Goal: Information Seeking & Learning: Learn about a topic

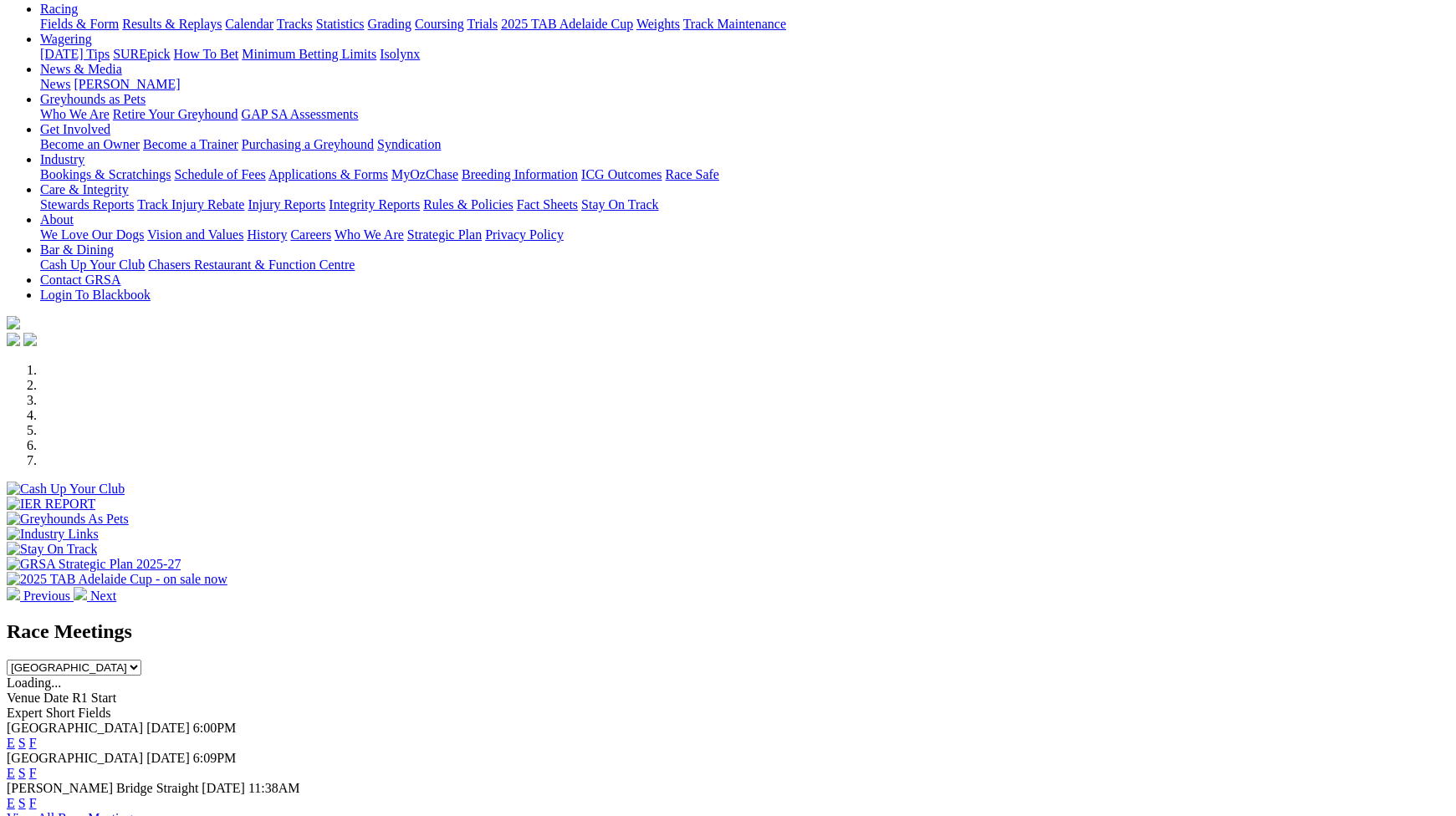
scroll to position [251, 0]
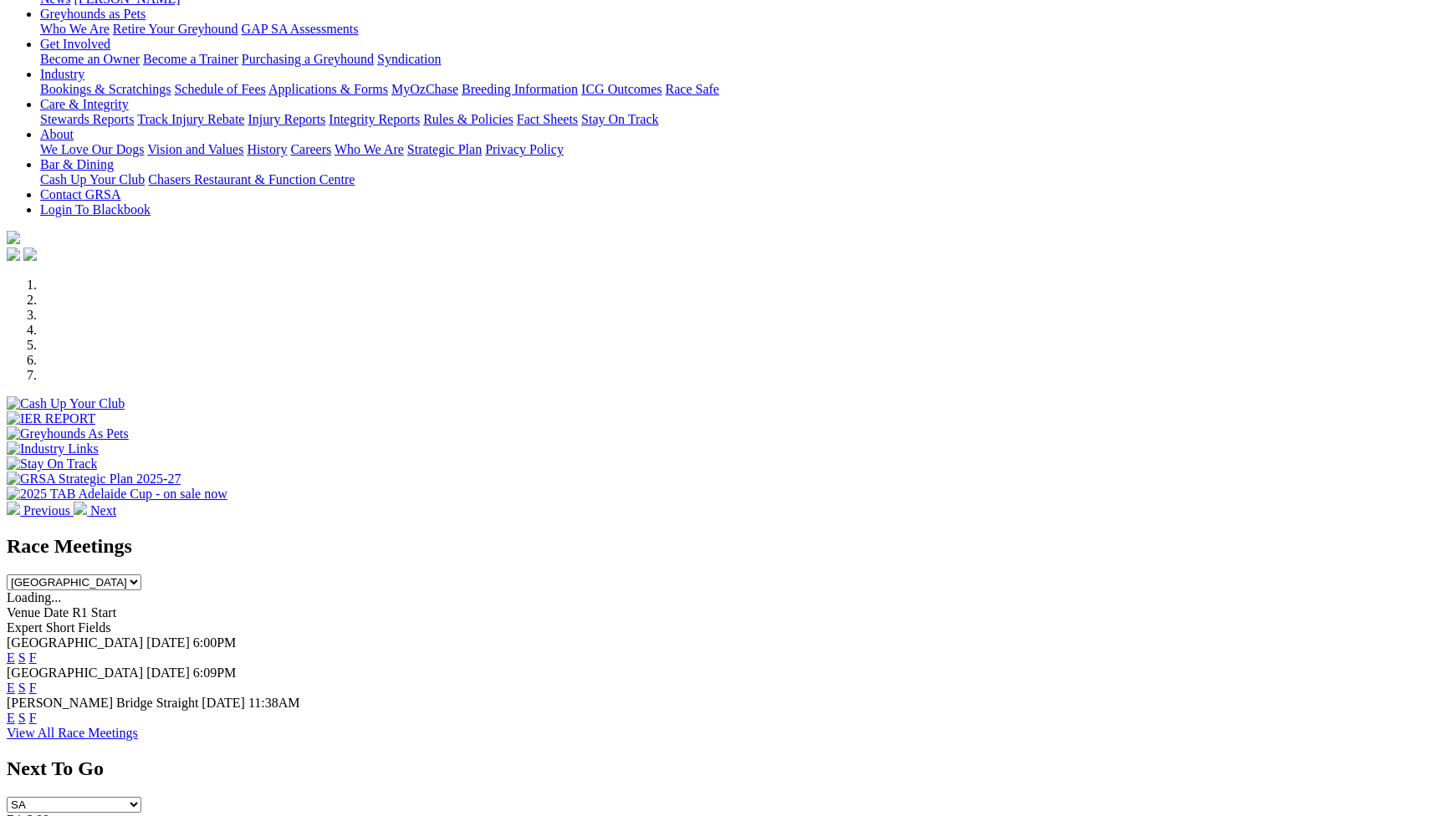
click at [36, 651] on link "F" at bounding box center [33, 657] width 7 height 14
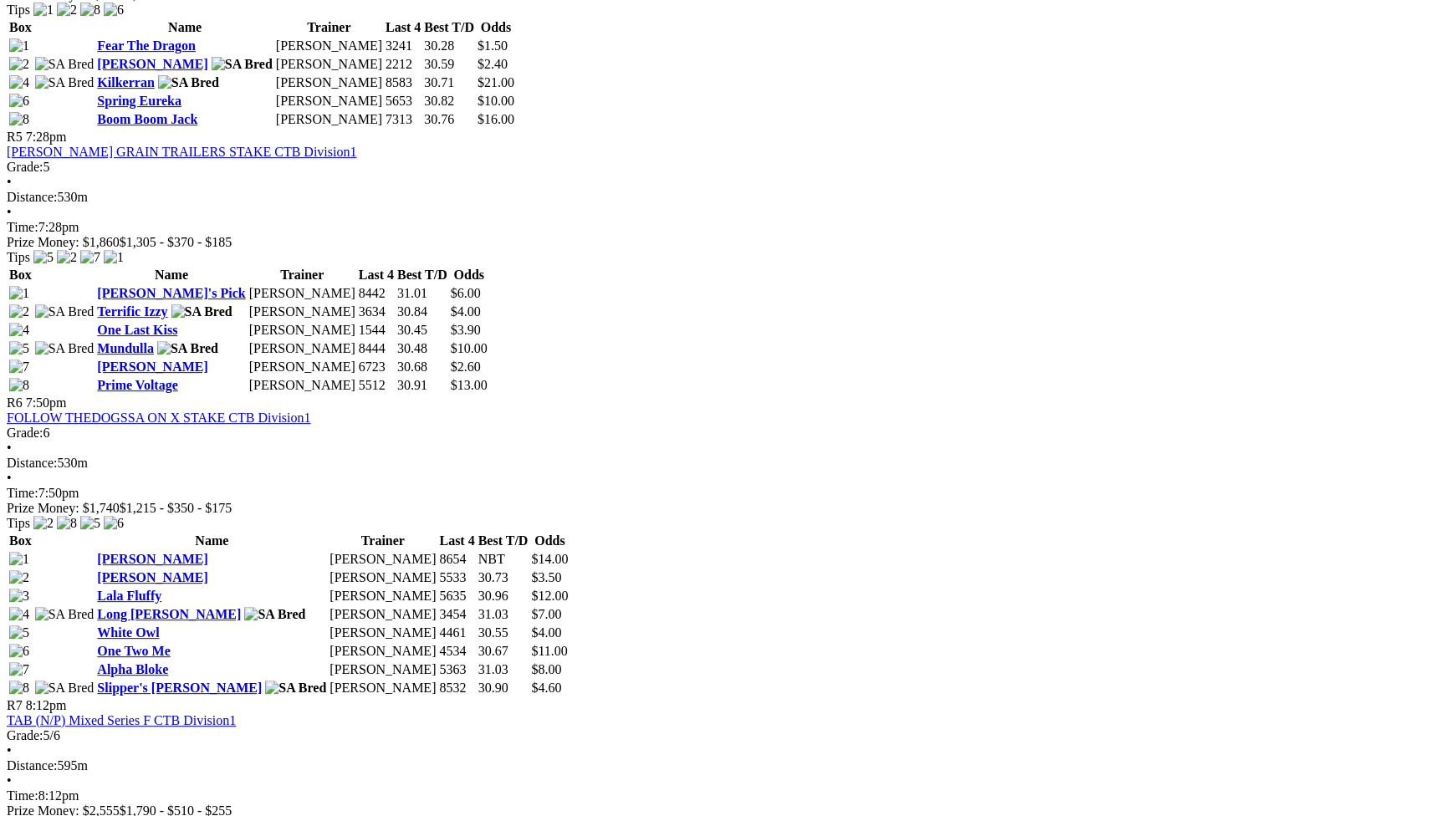
scroll to position [1755, 0]
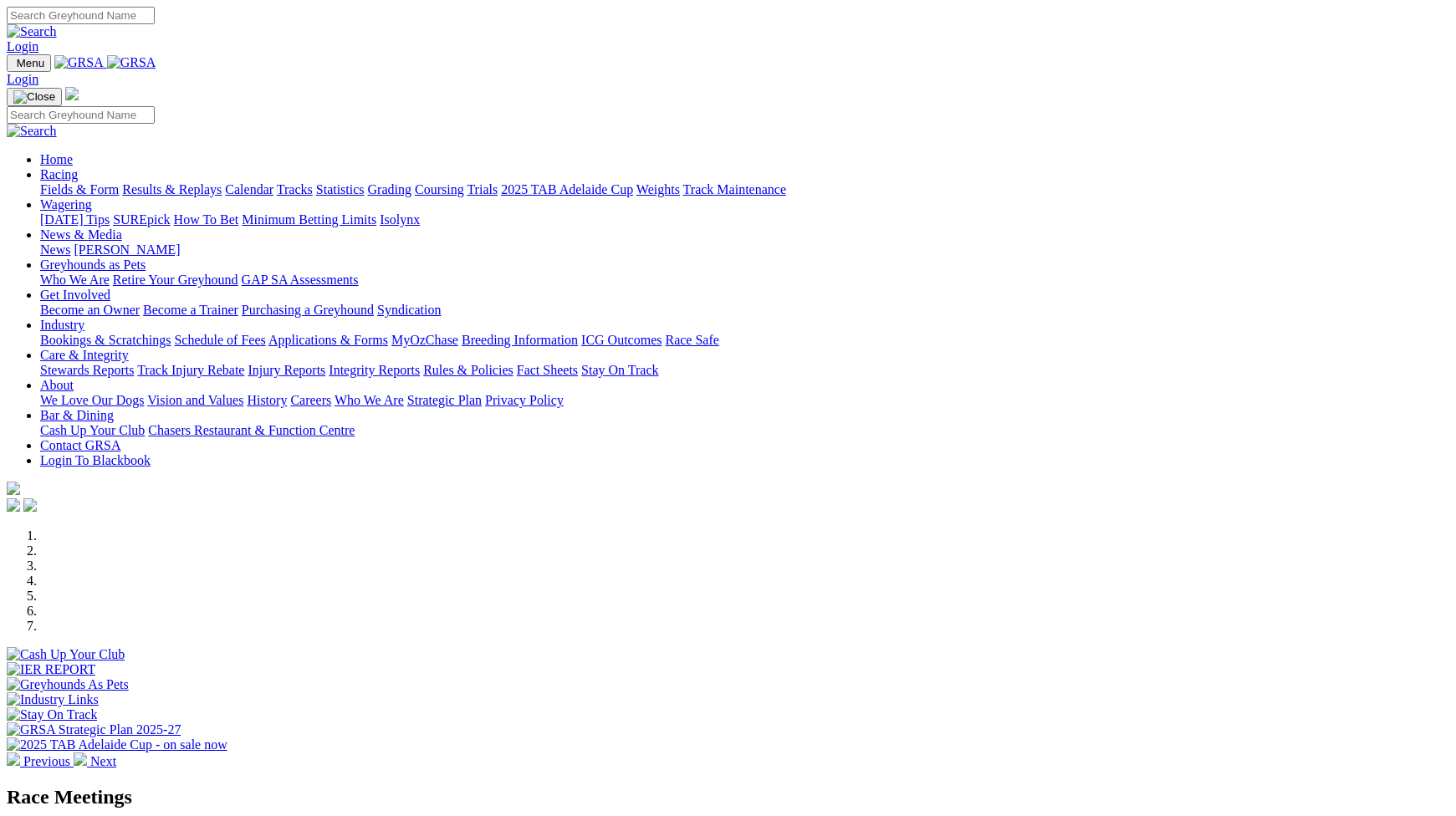
scroll to position [251, 0]
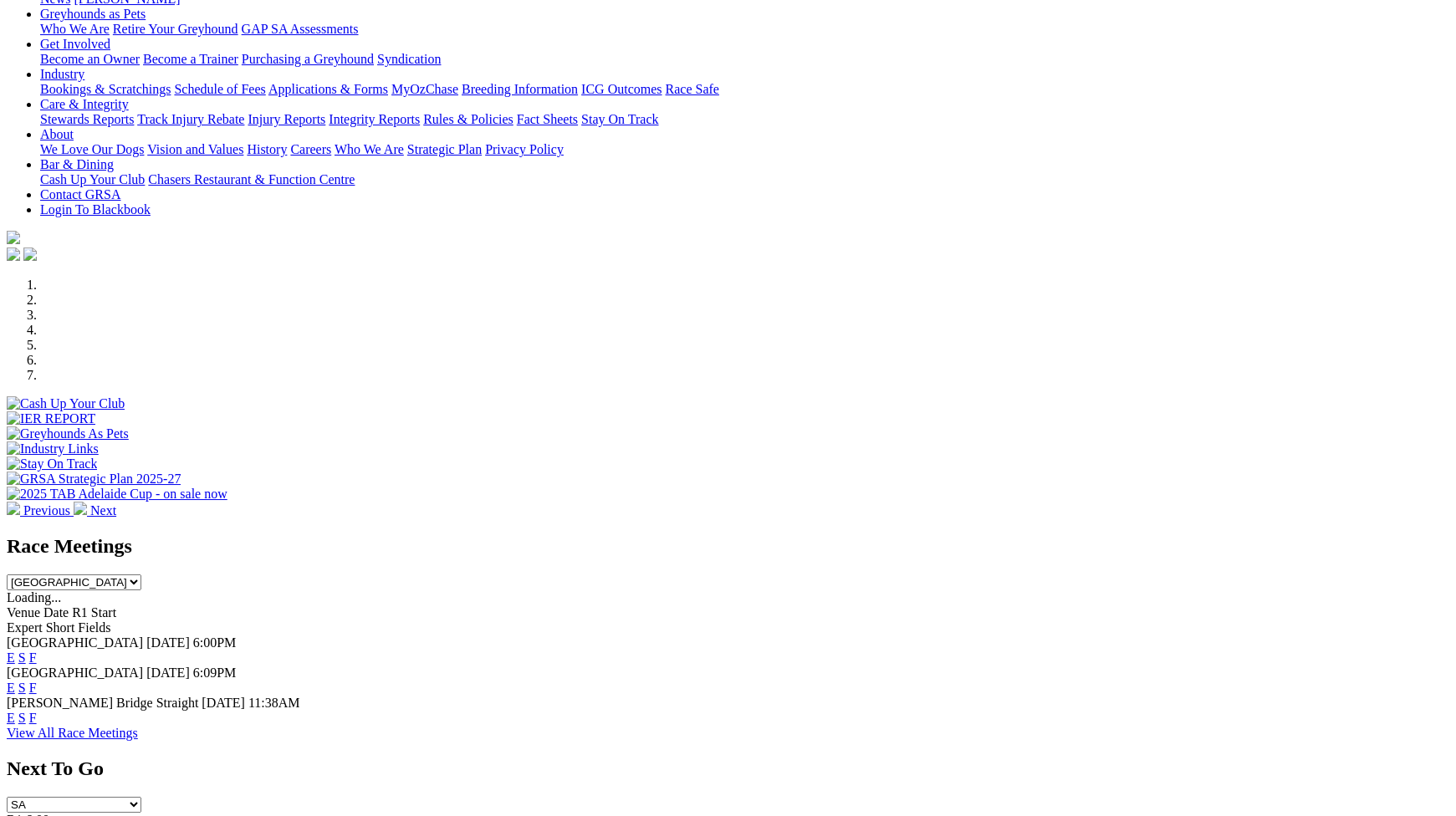
click at [36, 681] on link "F" at bounding box center [33, 687] width 7 height 14
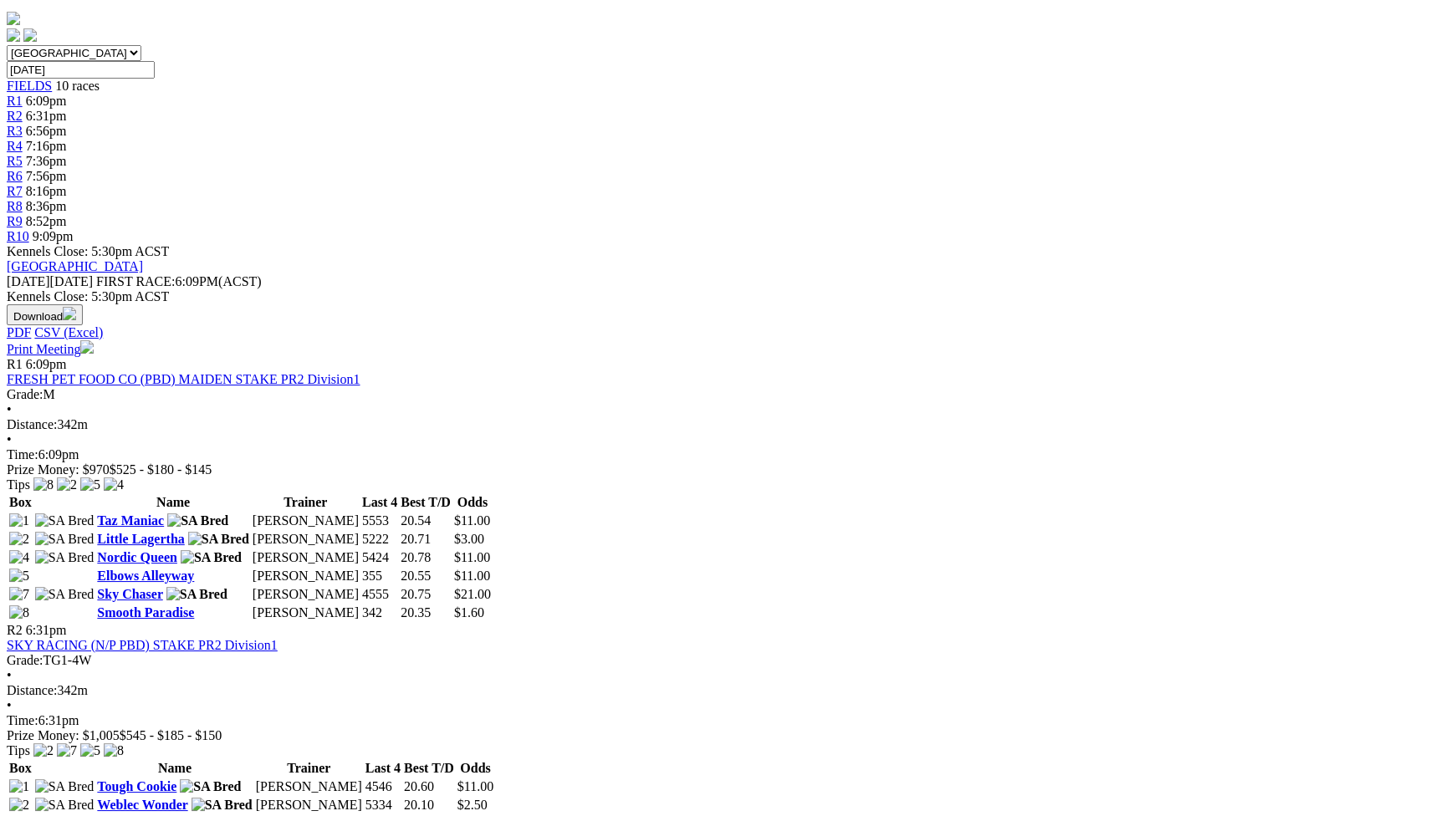
scroll to position [501, 0]
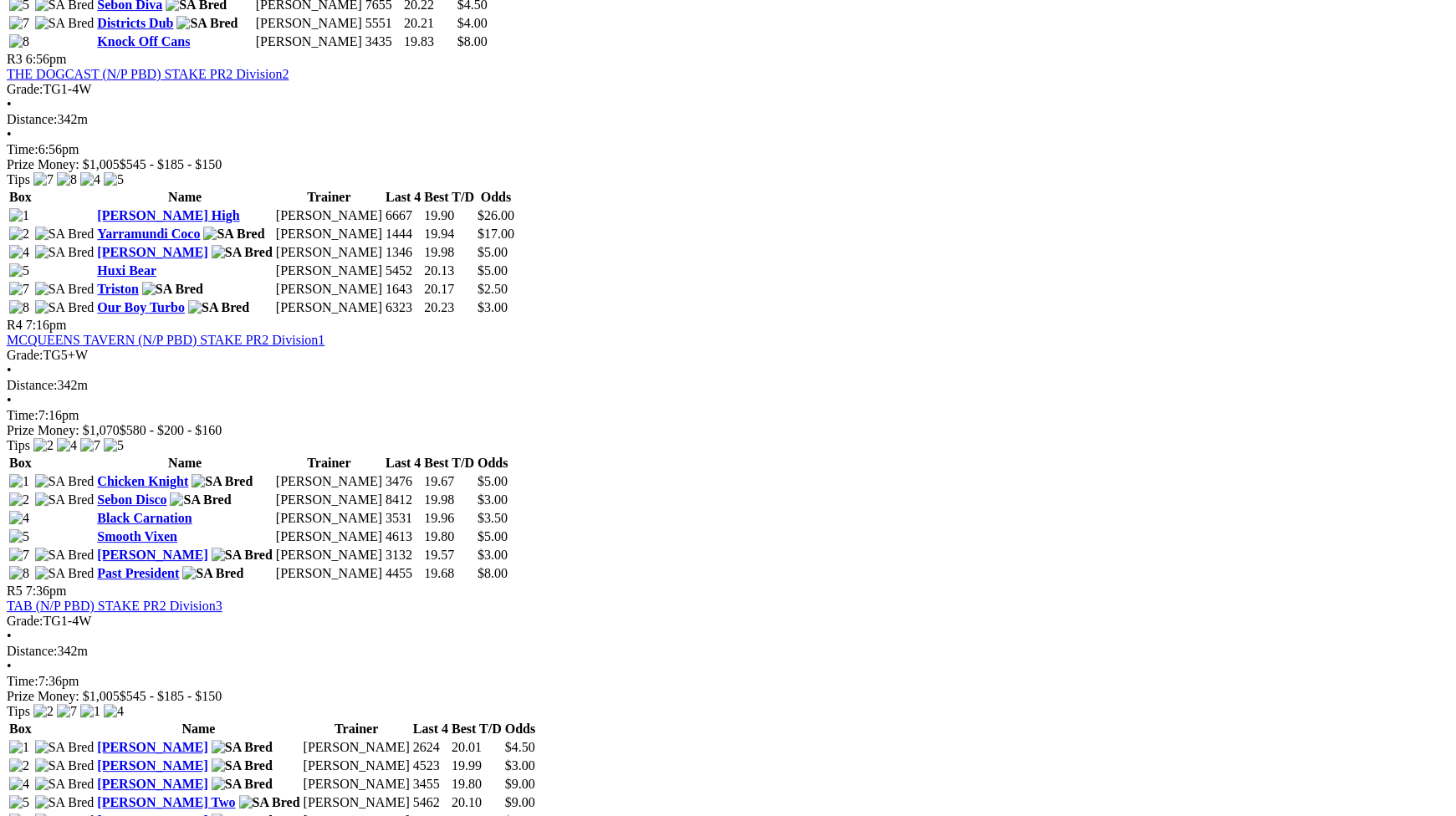
scroll to position [1421, 0]
